Goal: Transaction & Acquisition: Subscribe to service/newsletter

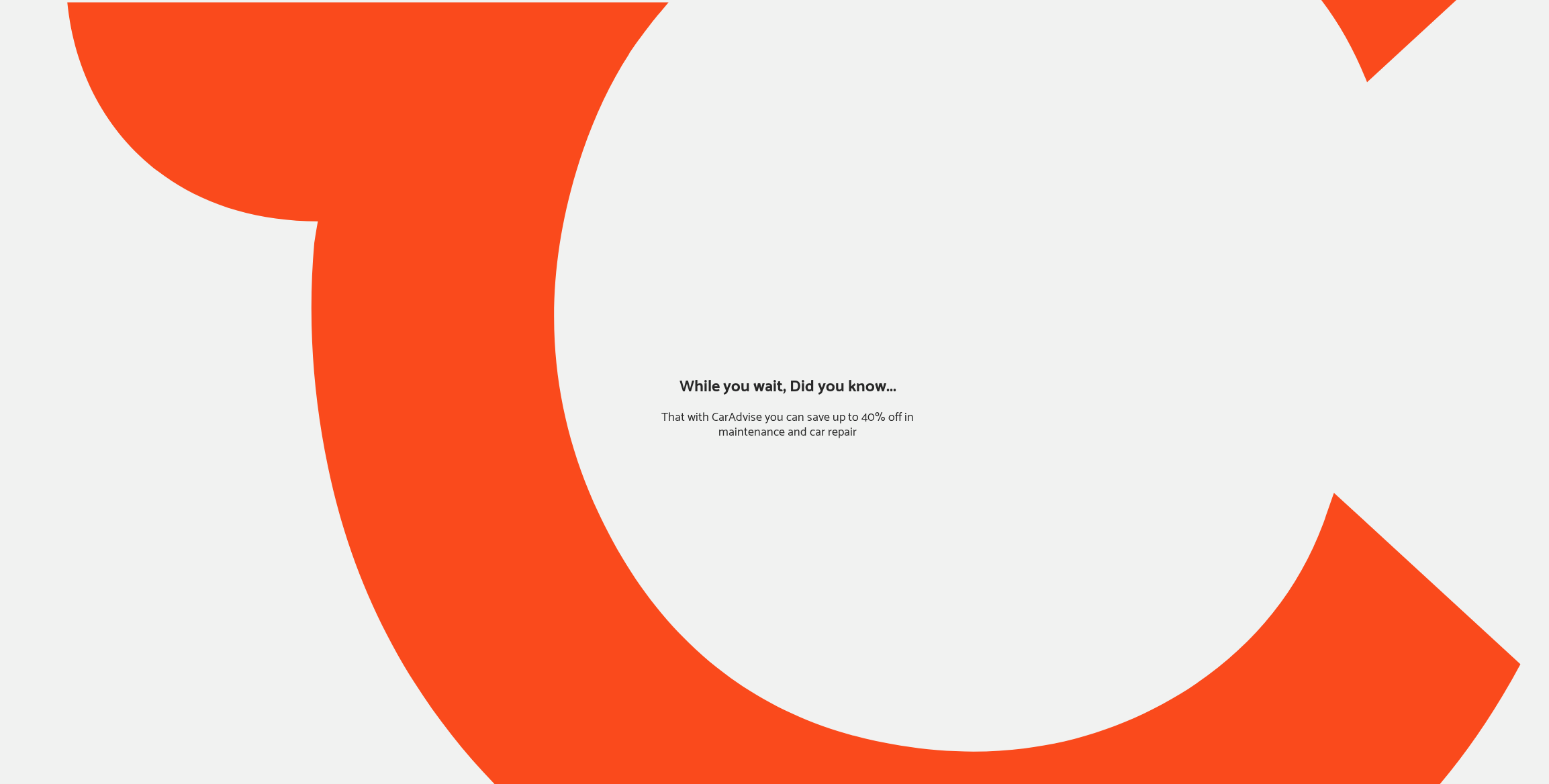
type input "*****"
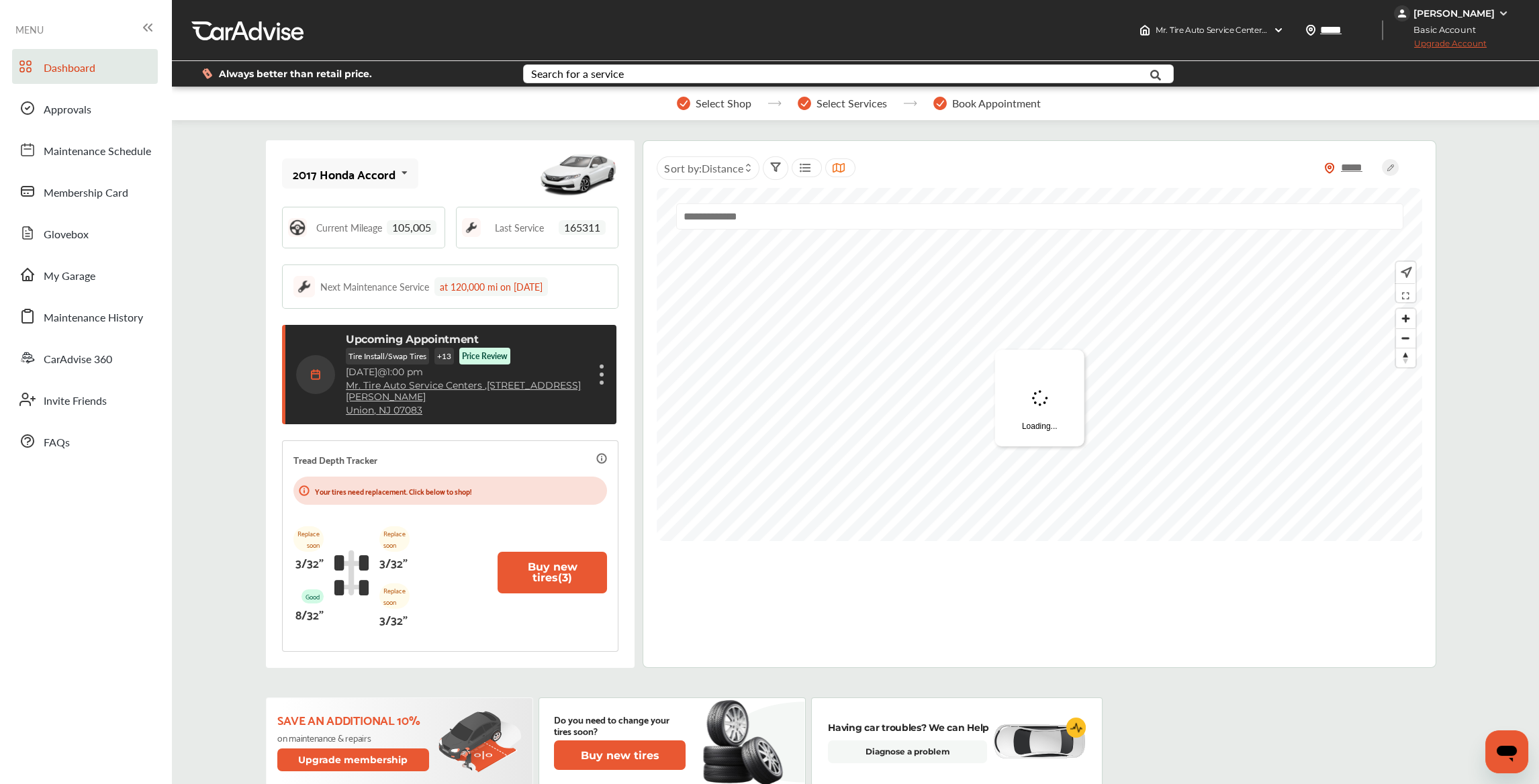
click at [1472, 48] on span "Upgrade Account" at bounding box center [1440, 47] width 92 height 17
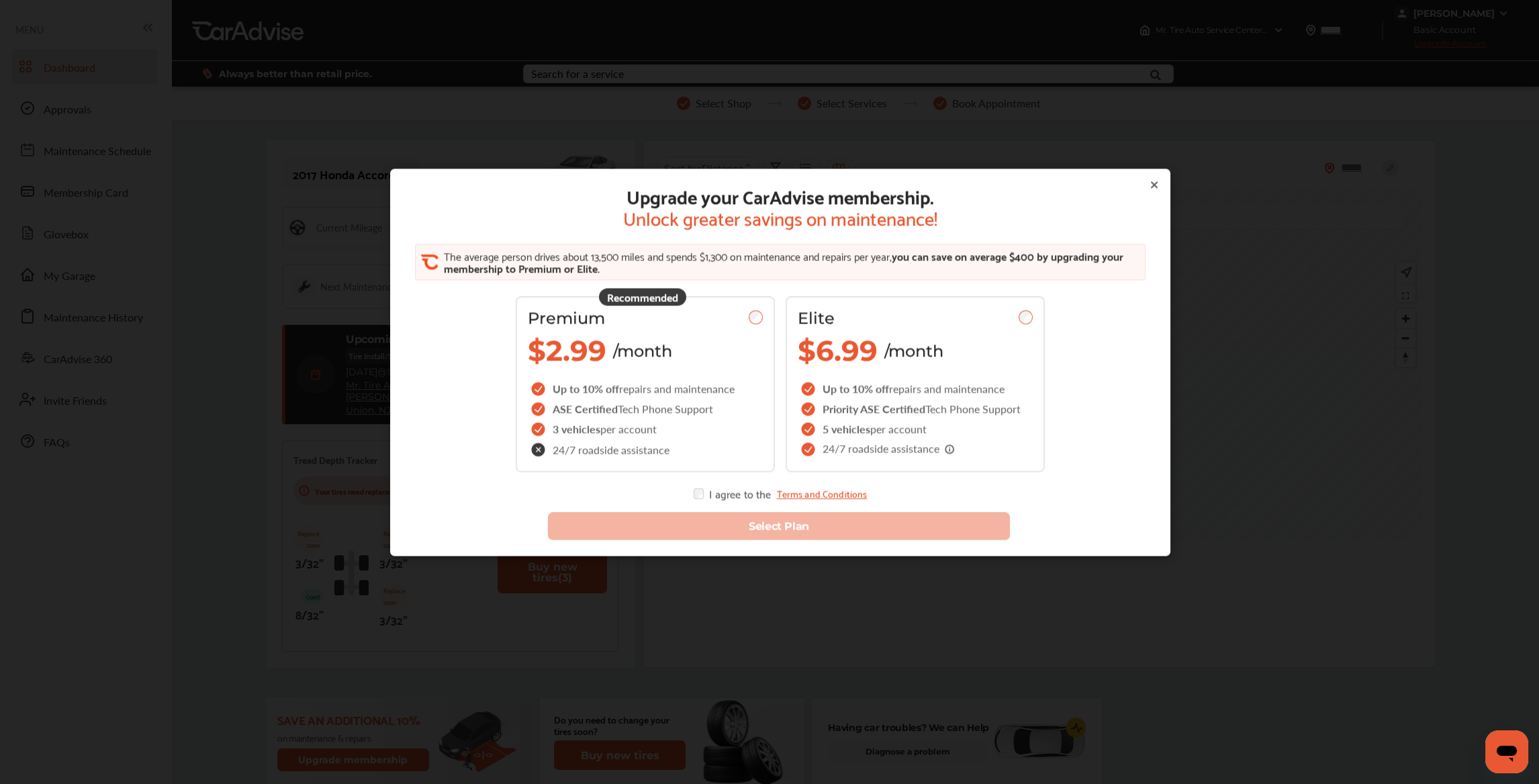
click at [1149, 186] on icon at bounding box center [1154, 185] width 11 height 11
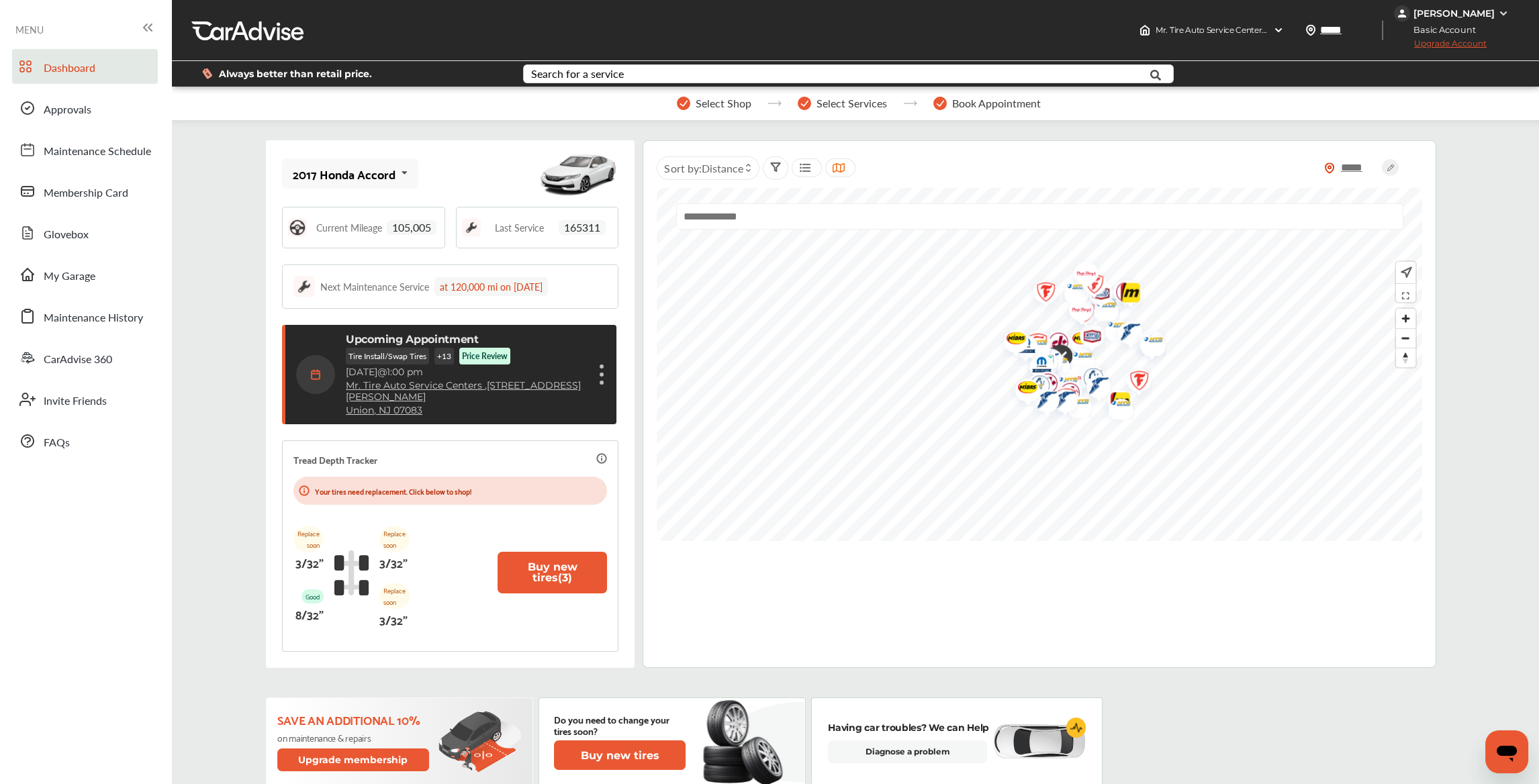
click at [1457, 42] on span "Upgrade Account" at bounding box center [1440, 47] width 92 height 17
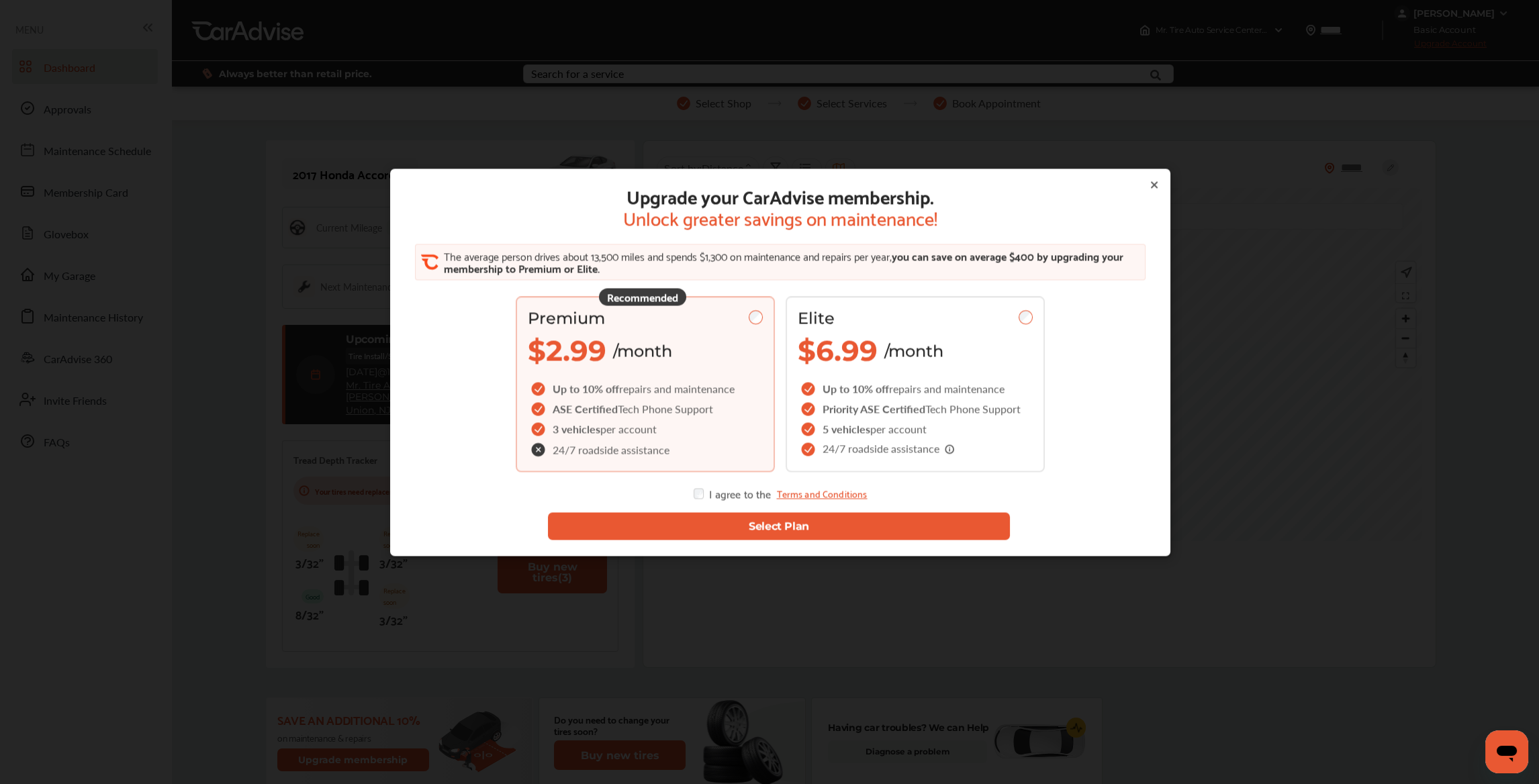
click at [746, 533] on button "Select Plan" at bounding box center [779, 526] width 462 height 27
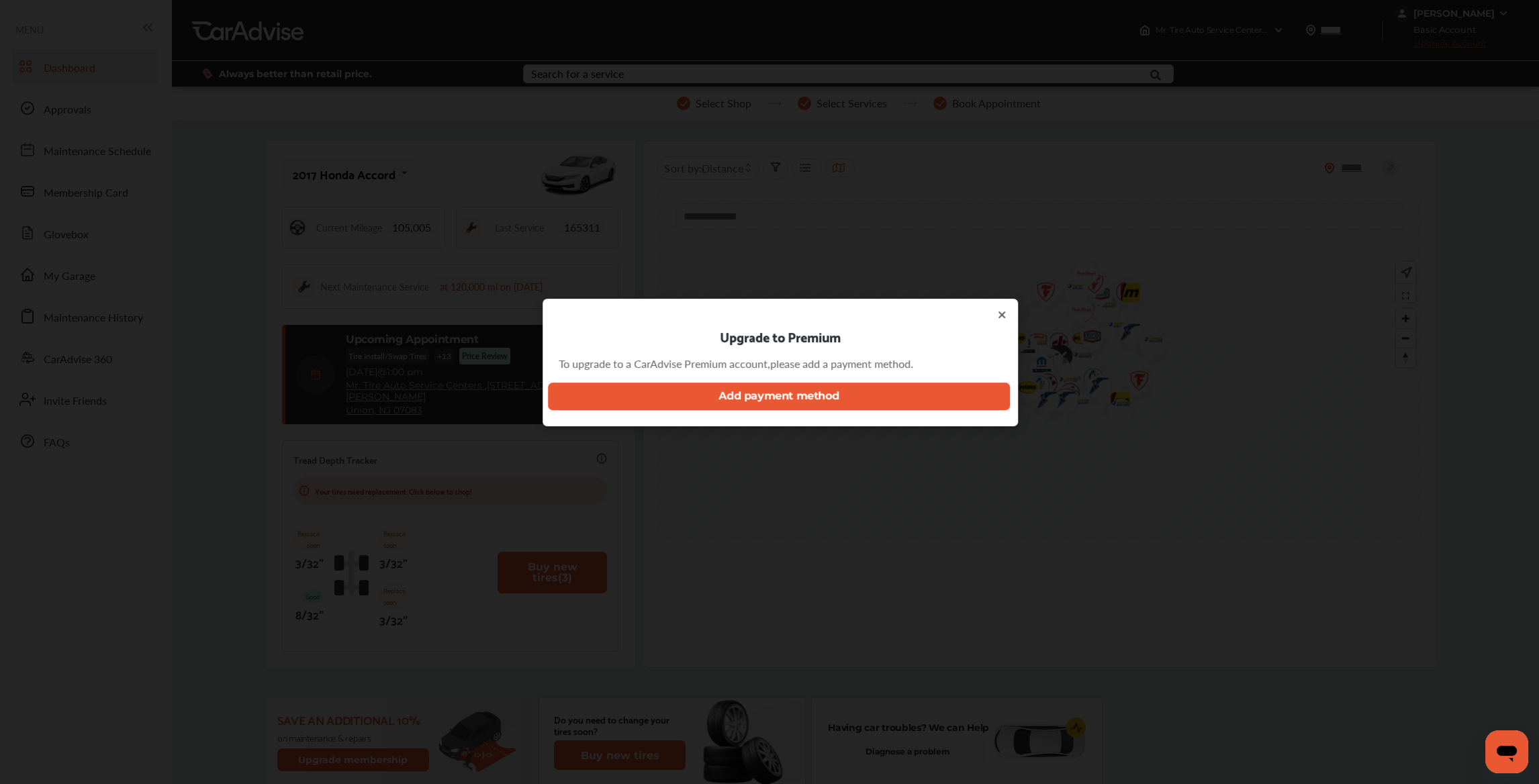
click at [757, 409] on button "Add payment method" at bounding box center [779, 397] width 462 height 27
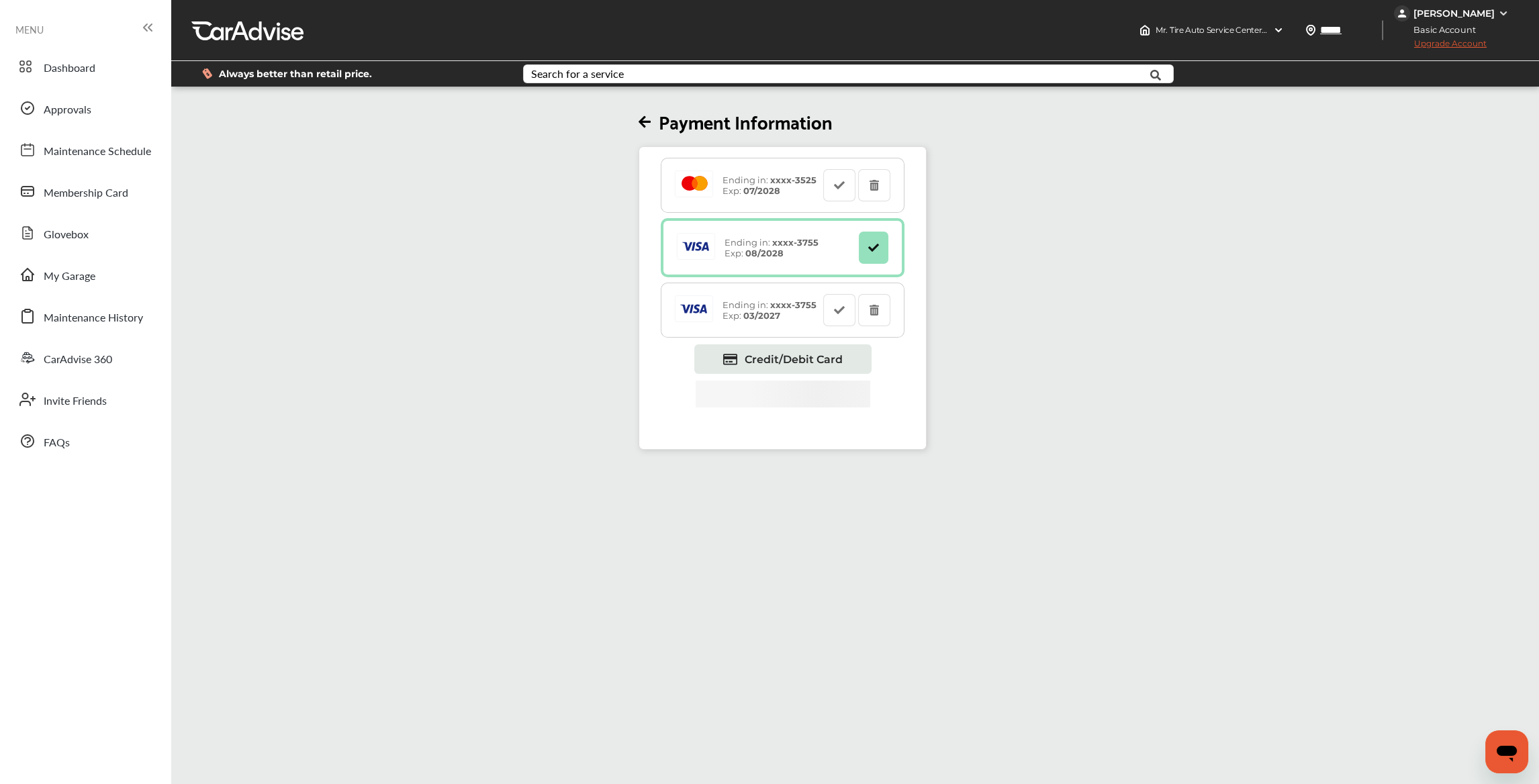
click at [1469, 45] on span "Upgrade Account" at bounding box center [1440, 47] width 92 height 17
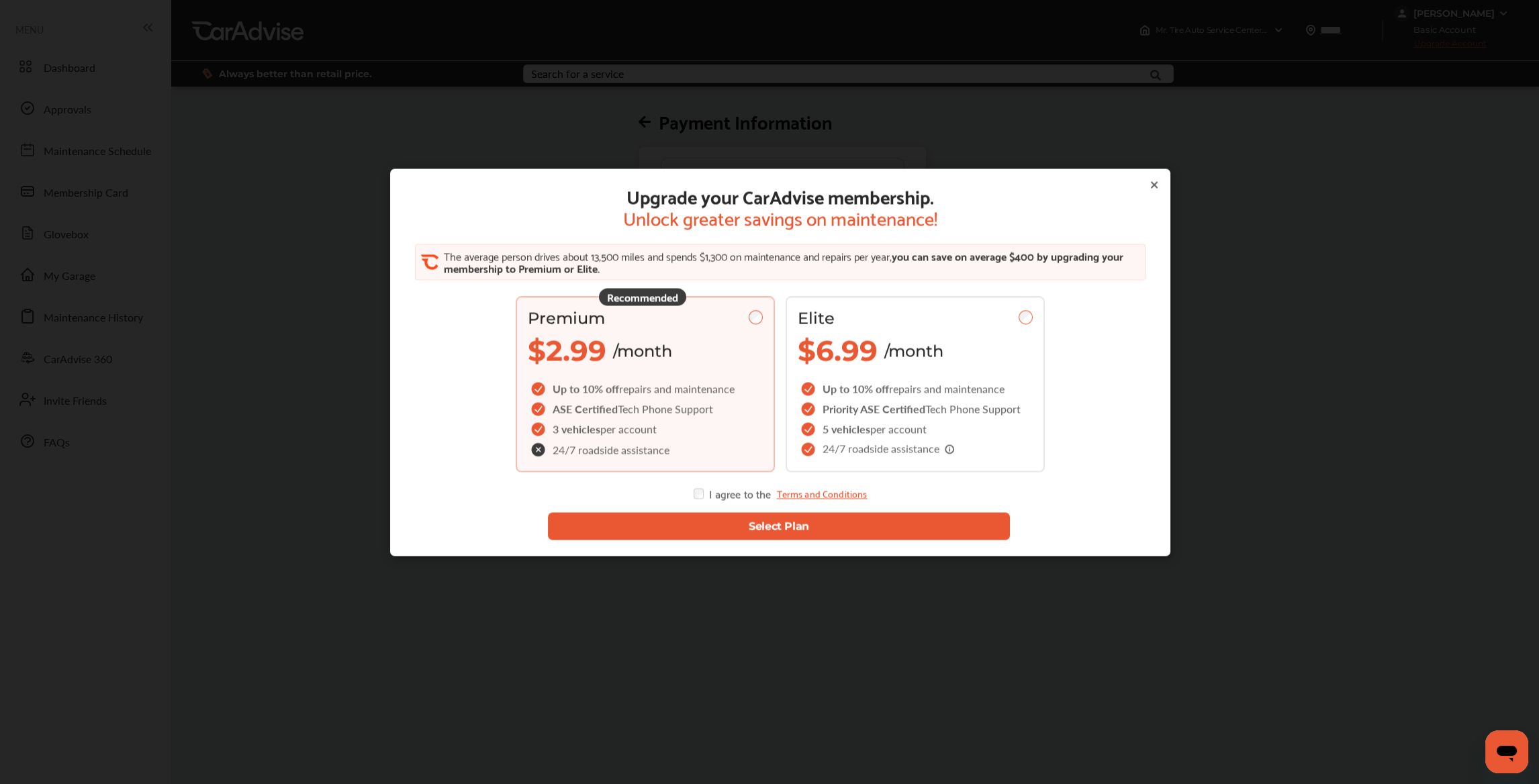
click at [731, 524] on button "Select Plan" at bounding box center [779, 526] width 462 height 27
